Goal: Task Accomplishment & Management: Complete application form

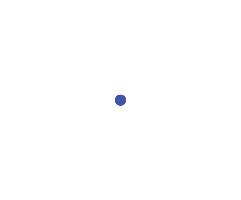
select select "2bed604d-1099-4043-b1bc-2365e8740244"
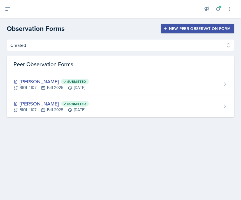
click at [207, 27] on div "New Peer Observation Form" at bounding box center [198, 28] width 66 height 4
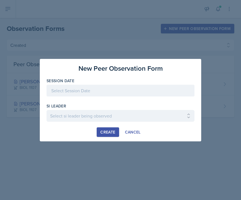
click at [127, 92] on div at bounding box center [121, 91] width 148 height 12
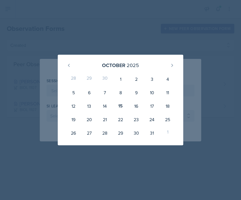
click at [123, 106] on div "15" at bounding box center [121, 105] width 16 height 13
type input "[DATE]"
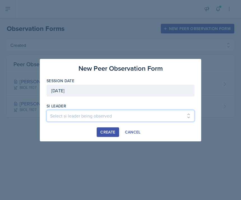
click at [106, 116] on select "Select si leader being observed [PERSON_NAME] / PSYC 2500 / The Phantoms of The…" at bounding box center [121, 116] width 148 height 12
select select "ae0f4e83-d822-447b-94aa-029ac33c7751"
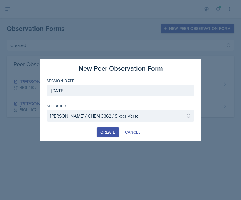
click at [112, 134] on div "Create" at bounding box center [107, 132] width 15 height 4
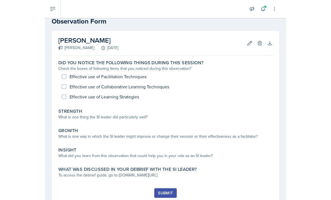
scroll to position [13, 0]
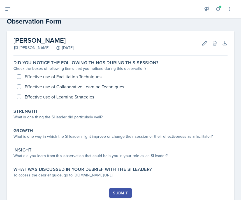
click at [206, 45] on icon at bounding box center [205, 43] width 6 height 6
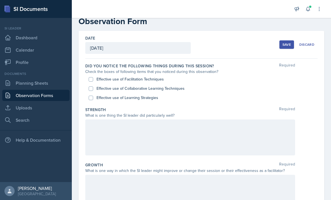
click at [89, 80] on input "Effective use of Facilitation Techniques" at bounding box center [91, 79] width 4 height 4
checkbox input "true"
click at [91, 89] on input "Effective use of Collaborative Learning Techniques" at bounding box center [91, 88] width 4 height 4
checkbox input "true"
click at [90, 99] on input "Effective use of Learning Strategies" at bounding box center [91, 98] width 4 height 4
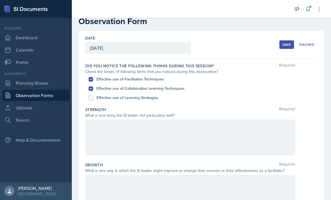
checkbox input "true"
